Goal: Task Accomplishment & Management: Use online tool/utility

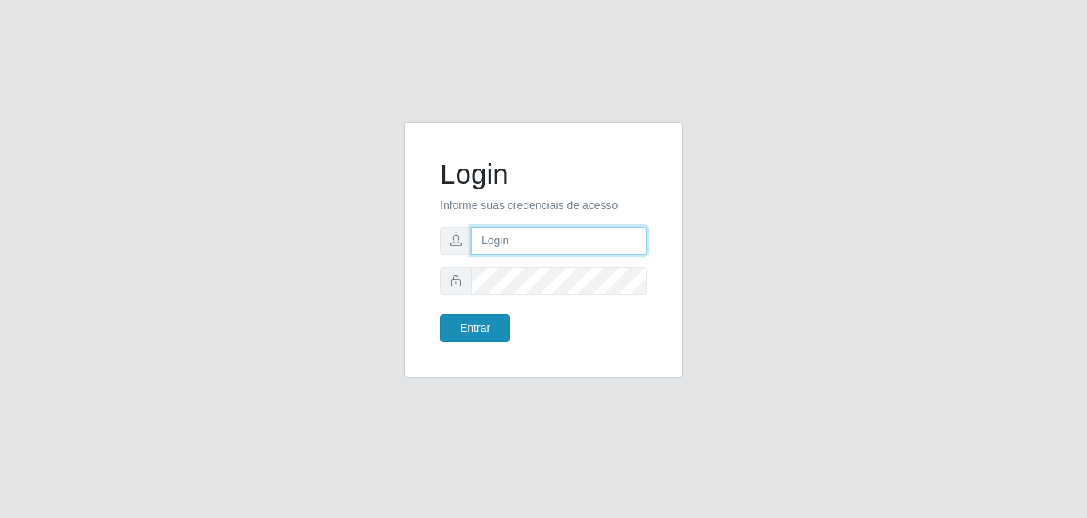
type input "[EMAIL_ADDRESS][DOMAIN_NAME]"
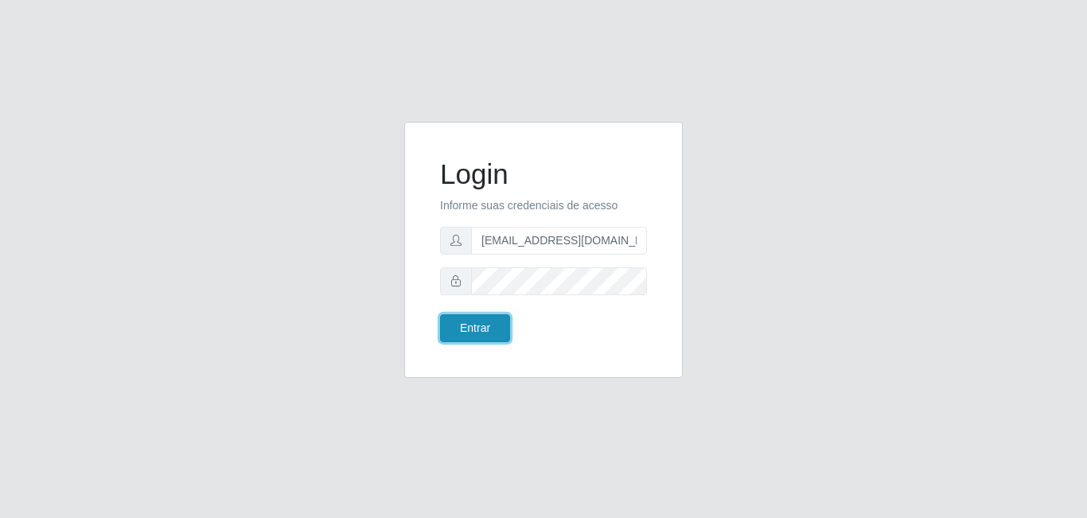
click at [490, 332] on button "Entrar" at bounding box center [475, 328] width 70 height 28
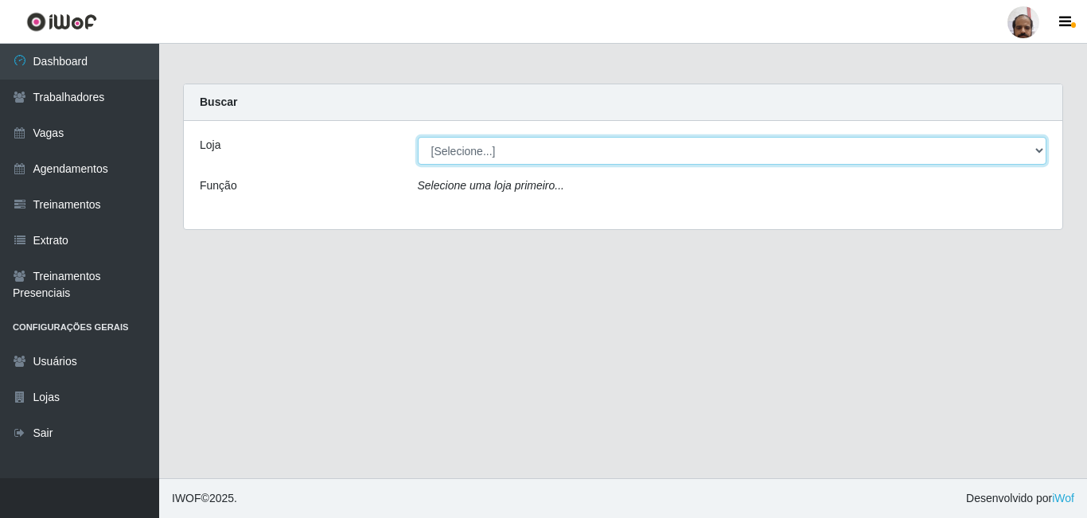
click at [1045, 148] on select "[Selecione...] Mar Vermelho - Loja 05" at bounding box center [732, 151] width 629 height 28
select select "252"
click at [418, 137] on select "[Selecione...] Mar Vermelho - Loja 05" at bounding box center [732, 151] width 629 height 28
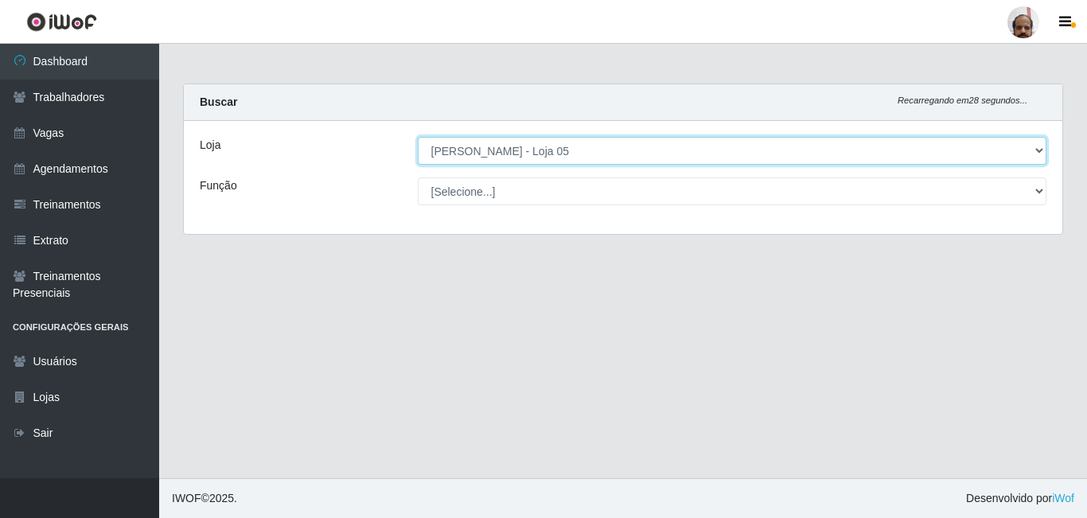
click at [1039, 144] on select "[Selecione...] Mar Vermelho - Loja 05" at bounding box center [732, 151] width 629 height 28
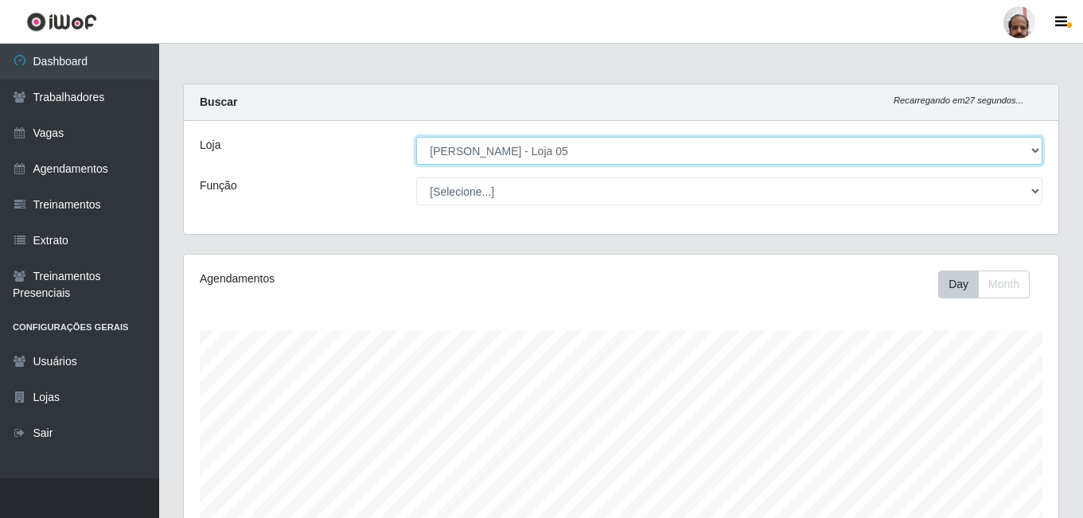
scroll to position [330, 875]
click at [1039, 144] on select "[Selecione...] Mar Vermelho - Loja 05" at bounding box center [729, 151] width 626 height 28
click at [1034, 144] on select "[Selecione...] Mar Vermelho - Loja 05" at bounding box center [729, 151] width 626 height 28
